Goal: Check status: Check status

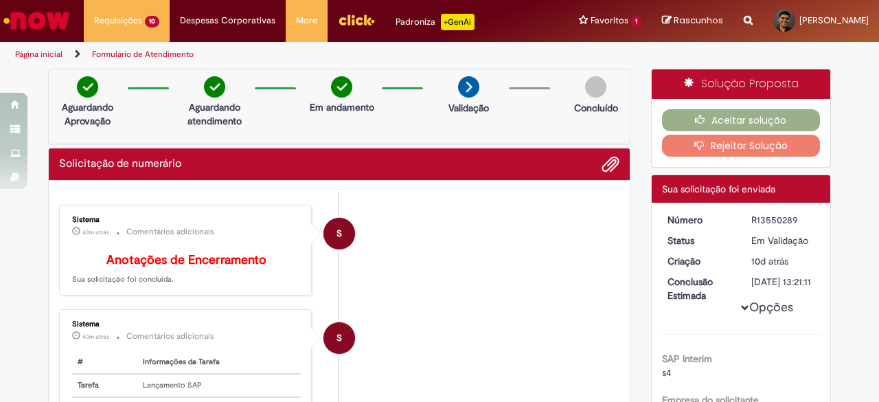
click at [786, 218] on div "R13550289" at bounding box center [783, 220] width 64 height 14
copy div "R13550289"
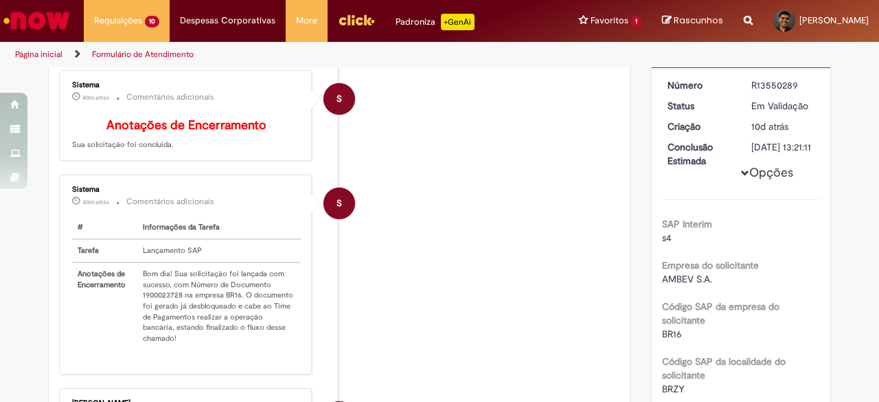
scroll to position [137, 0]
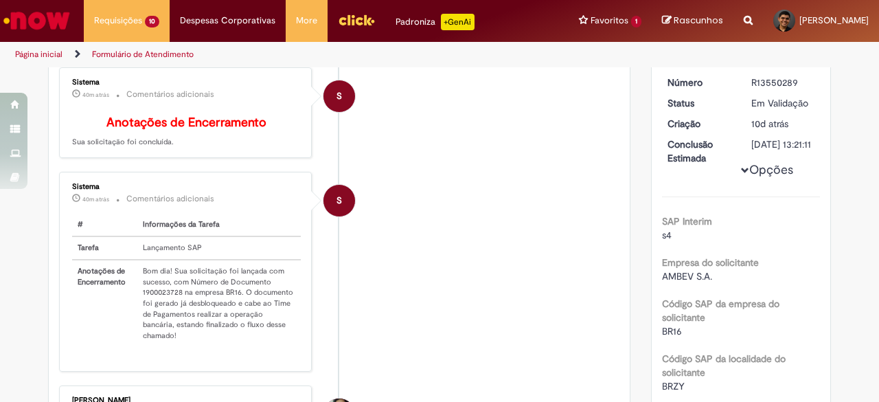
click at [451, 308] on li "S Sistema 40m atrás 40 minutos atrás Comentários adicionais # Informações da Ta…" at bounding box center [339, 271] width 560 height 199
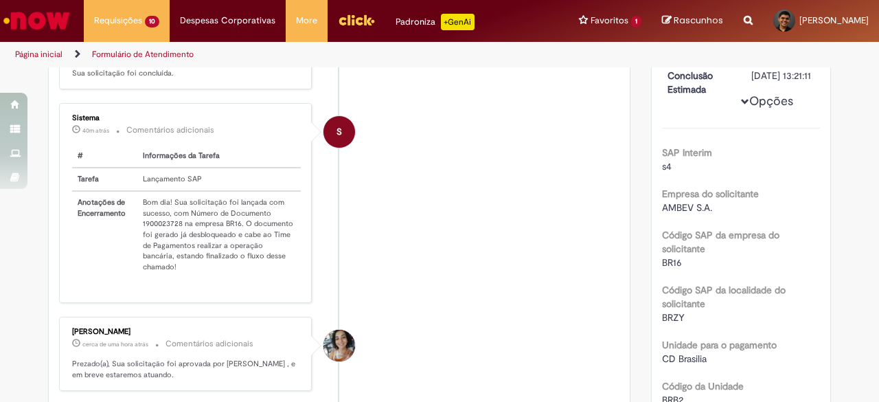
click at [160, 229] on td "Bom dia! Sua solicitação foi lançada com sucesso, com Número de Documento 19000…" at bounding box center [218, 234] width 163 height 87
copy td "1900023728"
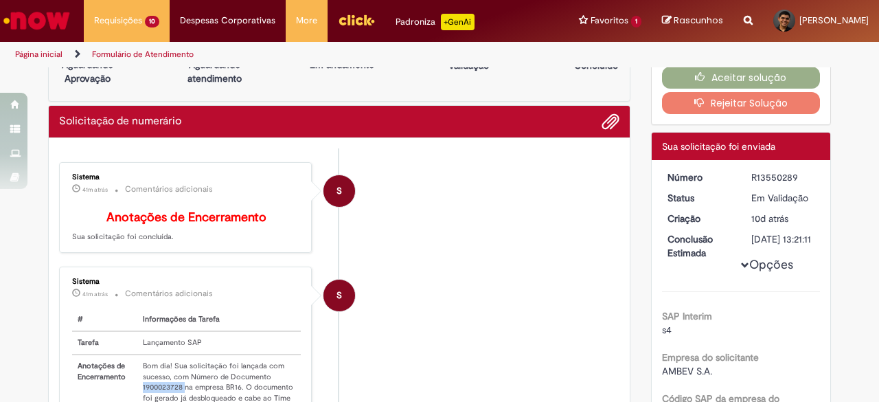
scroll to position [0, 0]
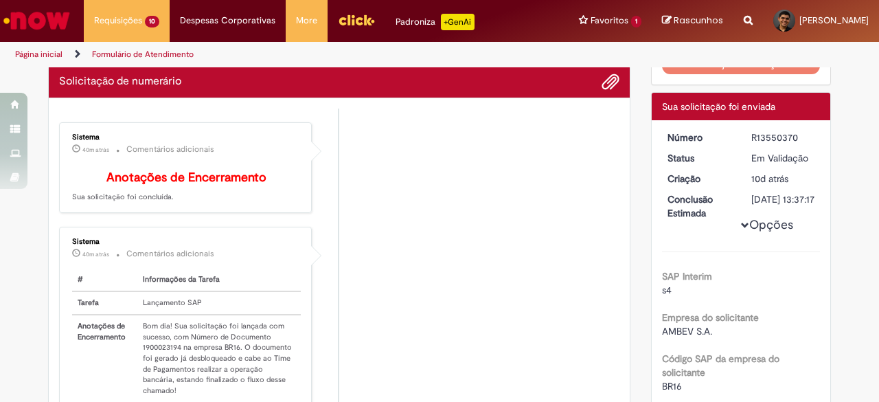
scroll to position [78, 0]
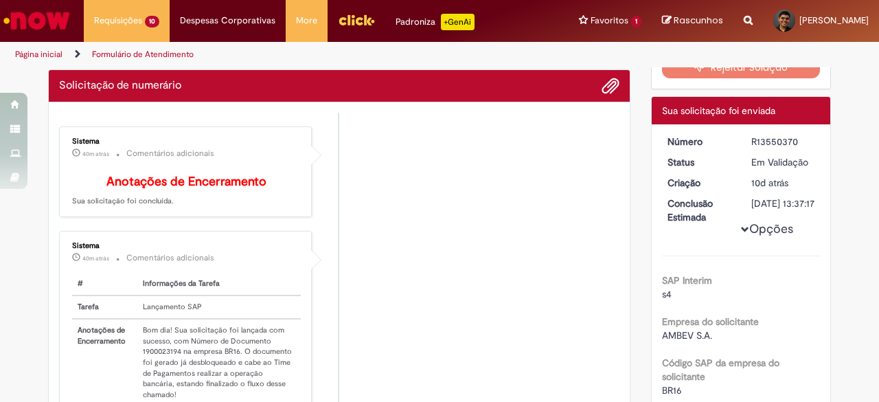
click at [769, 135] on div "R13550370" at bounding box center [783, 142] width 64 height 14
copy div "R13550370"
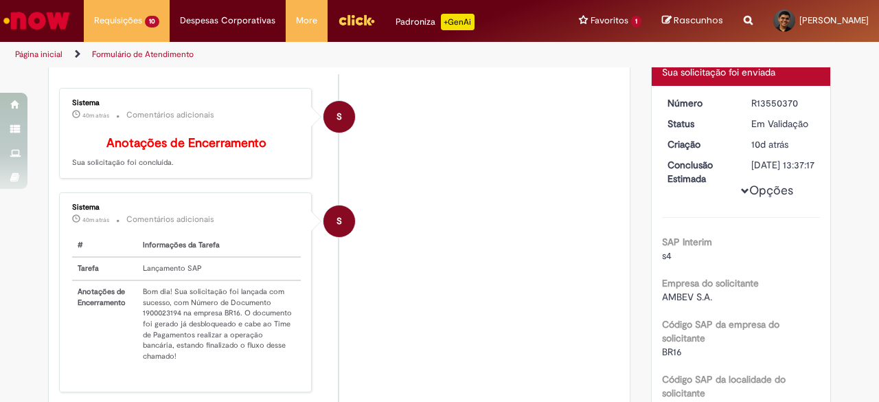
scroll to position [147, 0]
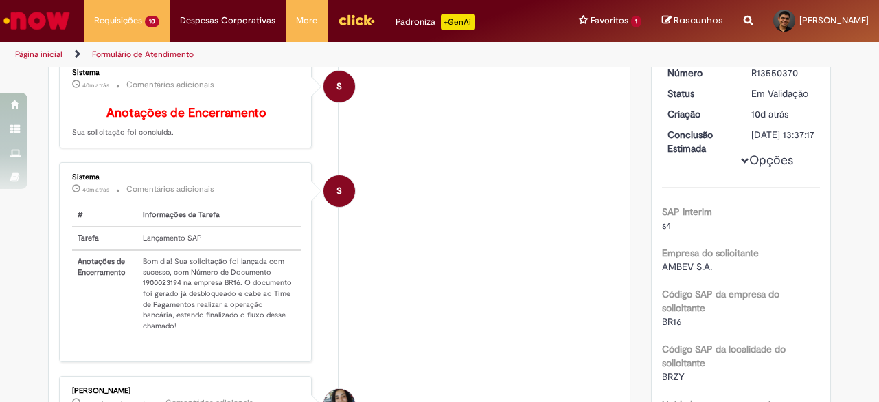
click at [152, 284] on td "Bom dia! Sua solicitação foi lançada com sucesso, com Número de Documento 19000…" at bounding box center [218, 293] width 163 height 87
click at [152, 289] on td "Bom dia! Sua solicitação foi lançada com sucesso, com Número de Documento 19000…" at bounding box center [218, 293] width 163 height 87
click at [152, 288] on td "Bom dia! Sua solicitação foi lançada com sucesso, com Número de Documento 19000…" at bounding box center [218, 293] width 163 height 87
copy td "1900023194"
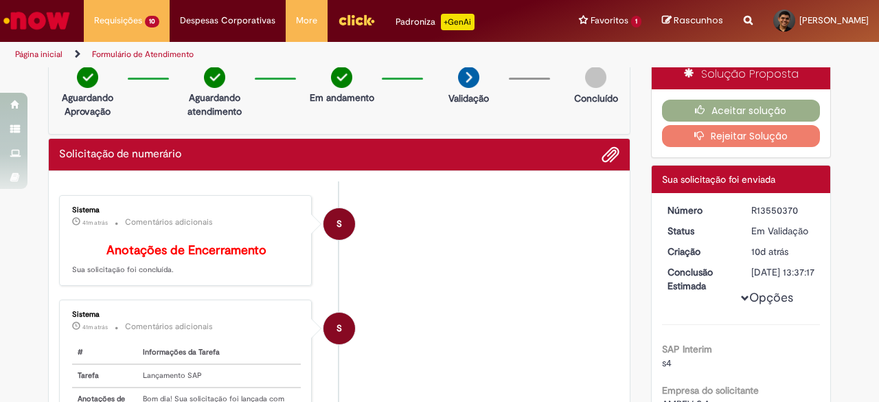
scroll to position [0, 0]
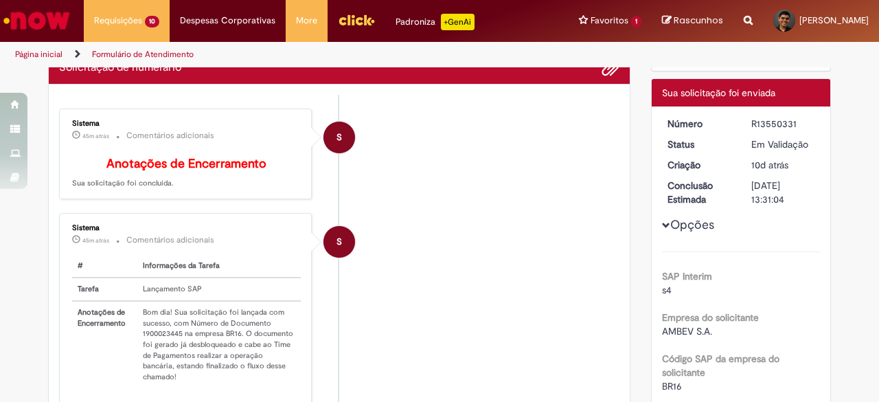
scroll to position [69, 0]
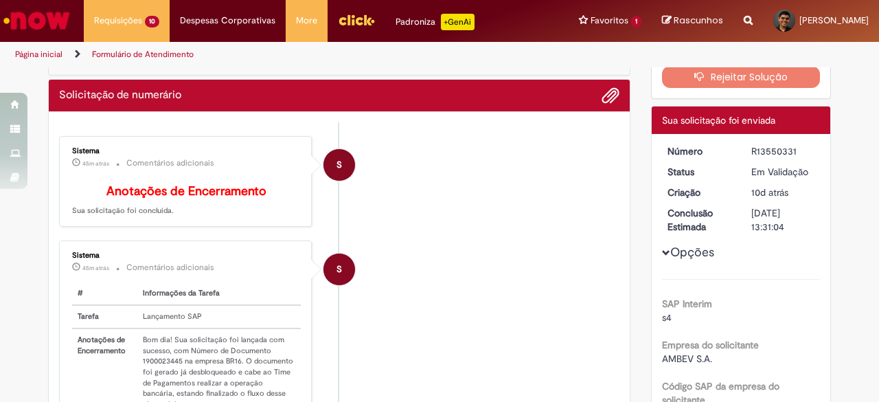
click at [776, 154] on div "R13550331" at bounding box center [783, 151] width 64 height 14
click at [775, 154] on div "R13550331" at bounding box center [783, 151] width 64 height 14
copy dd "R13550331"
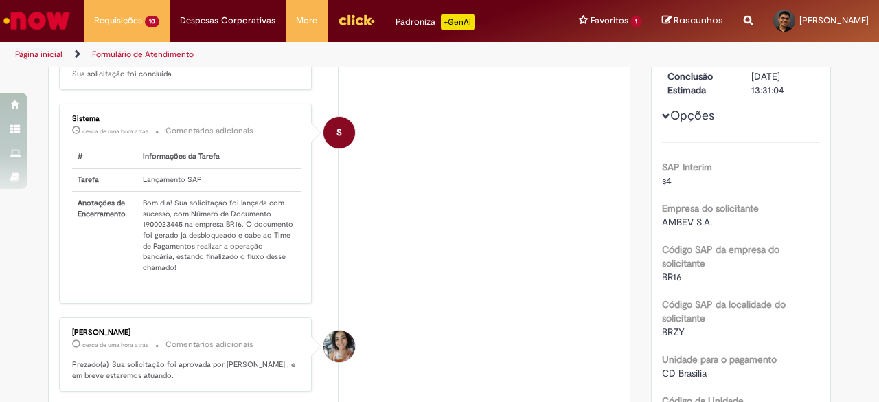
scroll to position [206, 0]
click at [155, 231] on td "Bom dia! Sua solicitação foi lançada com sucesso, com Número de Documento 19000…" at bounding box center [218, 234] width 163 height 87
copy td "1900023445"
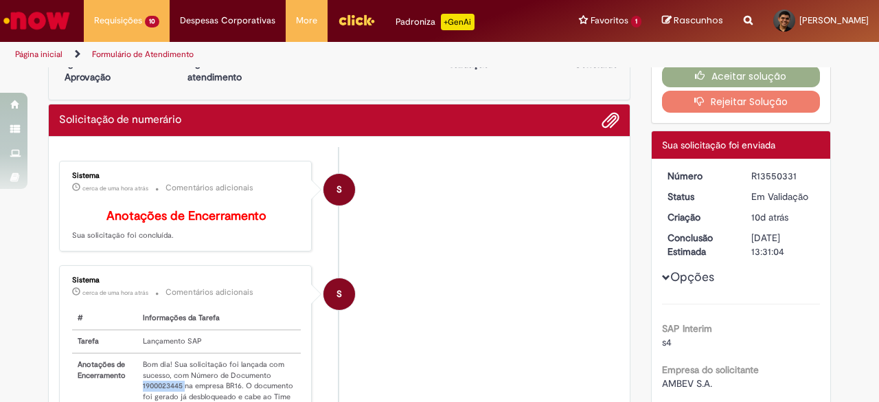
scroll to position [0, 0]
